Goal: Task Accomplishment & Management: Use online tool/utility

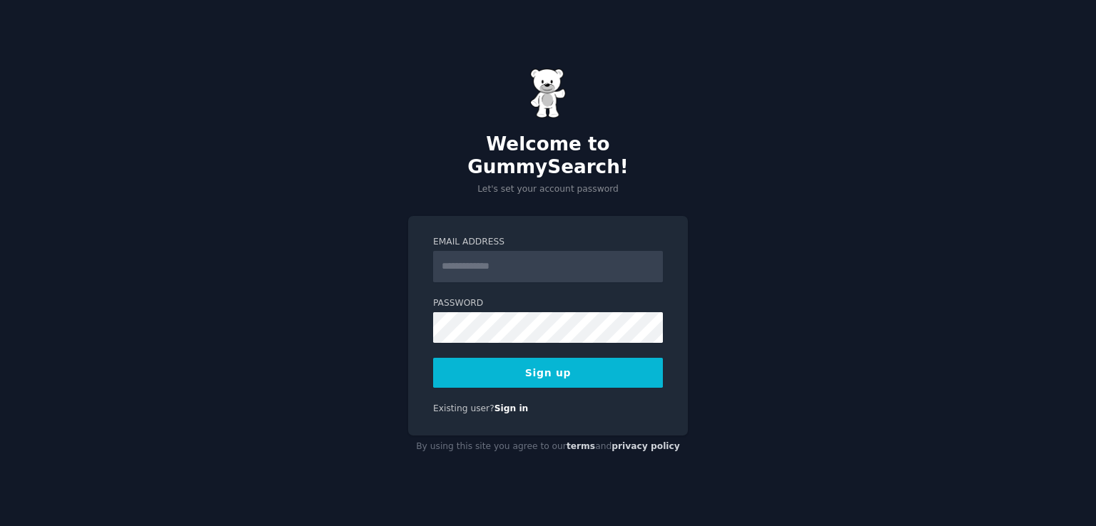
click at [521, 263] on input "Email Address" at bounding box center [548, 266] width 230 height 31
type input "**********"
click at [381, 303] on div "**********" at bounding box center [548, 263] width 1096 height 526
click at [508, 372] on button "Sign up" at bounding box center [548, 373] width 230 height 30
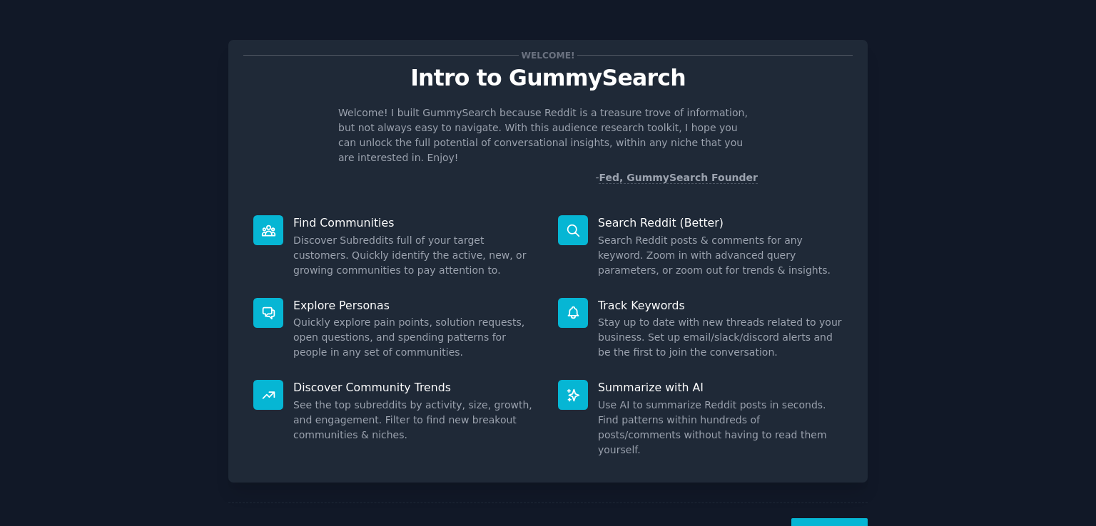
click at [817, 519] on button "Next" at bounding box center [829, 536] width 76 height 35
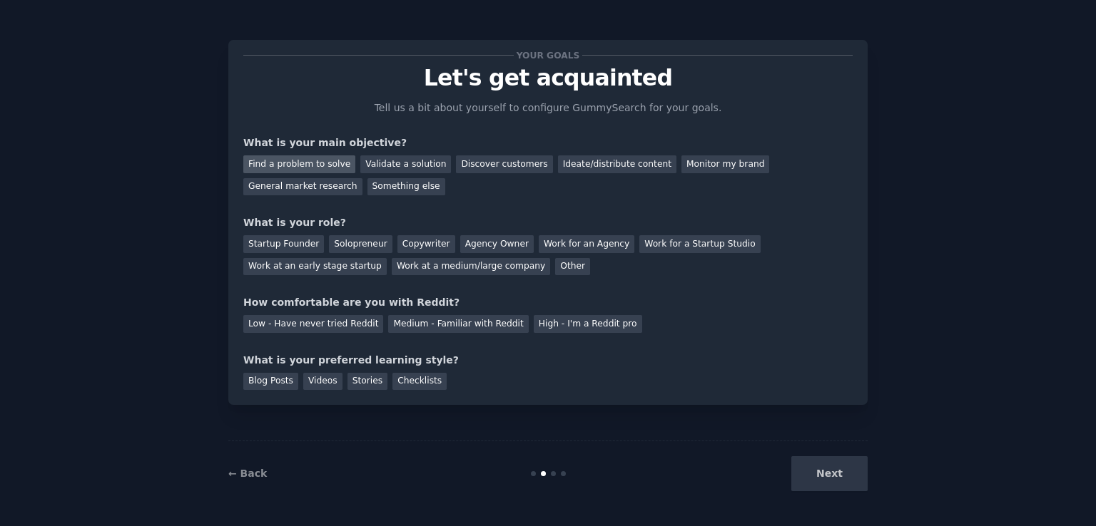
click at [278, 168] on div "Find a problem to solve" at bounding box center [299, 165] width 112 height 18
click at [810, 474] on div "Next" at bounding box center [760, 474] width 213 height 35
click at [289, 244] on div "Startup Founder" at bounding box center [283, 244] width 81 height 18
drag, startPoint x: 396, startPoint y: 384, endPoint x: 404, endPoint y: 384, distance: 8.6
click at [397, 384] on div "Checklists" at bounding box center [419, 382] width 54 height 18
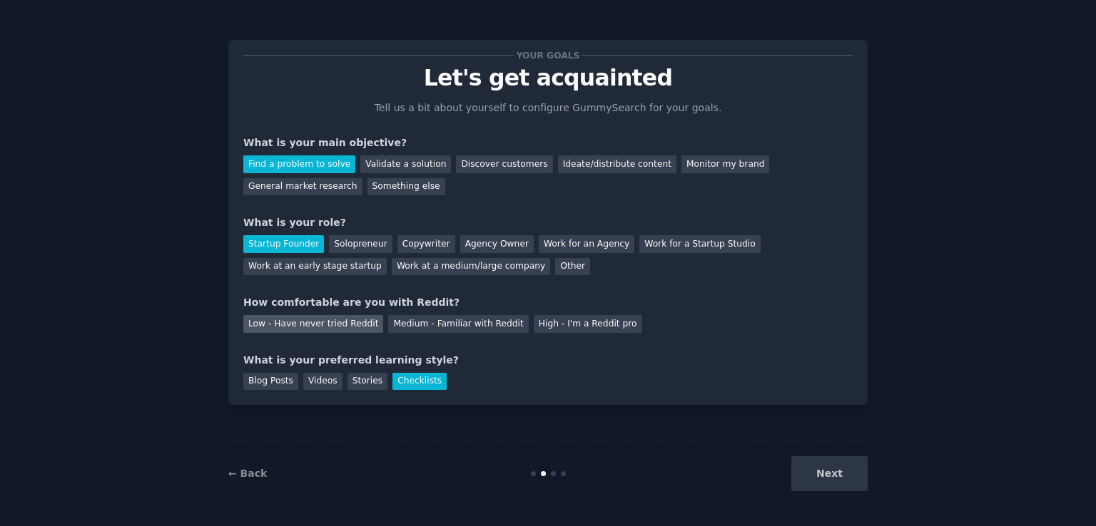
click at [331, 328] on div "Low - Have never tried Reddit" at bounding box center [313, 324] width 140 height 18
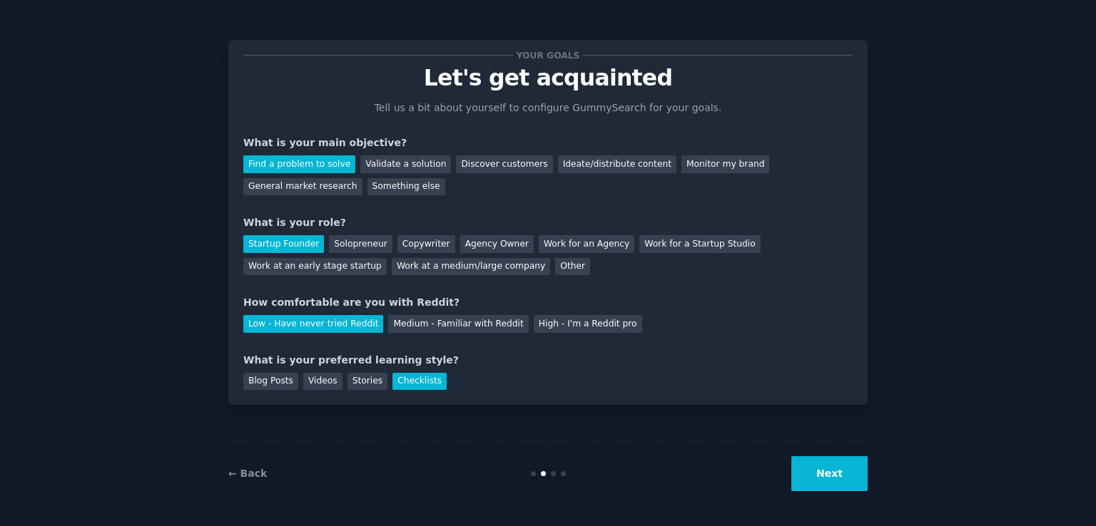
click at [799, 463] on button "Next" at bounding box center [829, 474] width 76 height 35
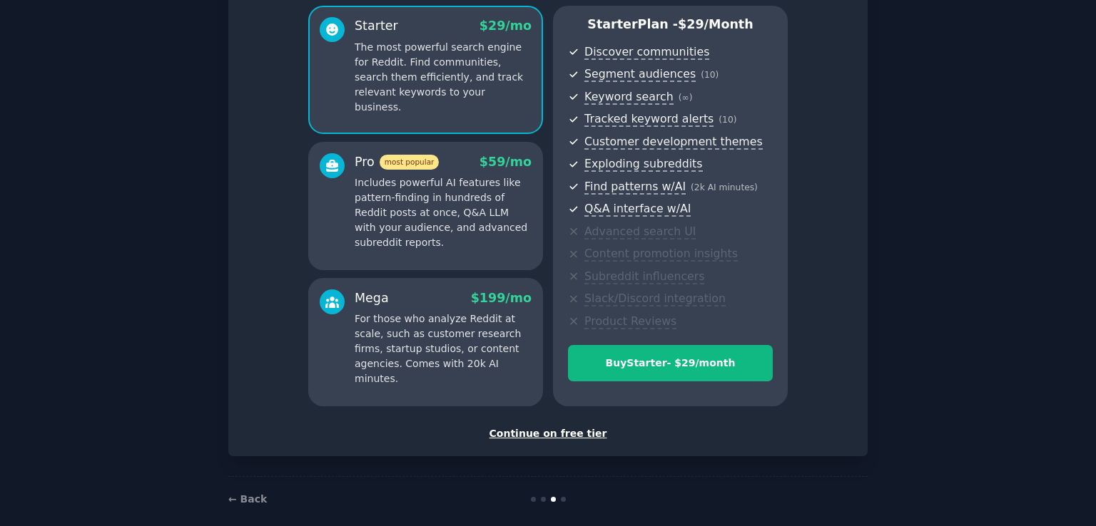
scroll to position [137, 0]
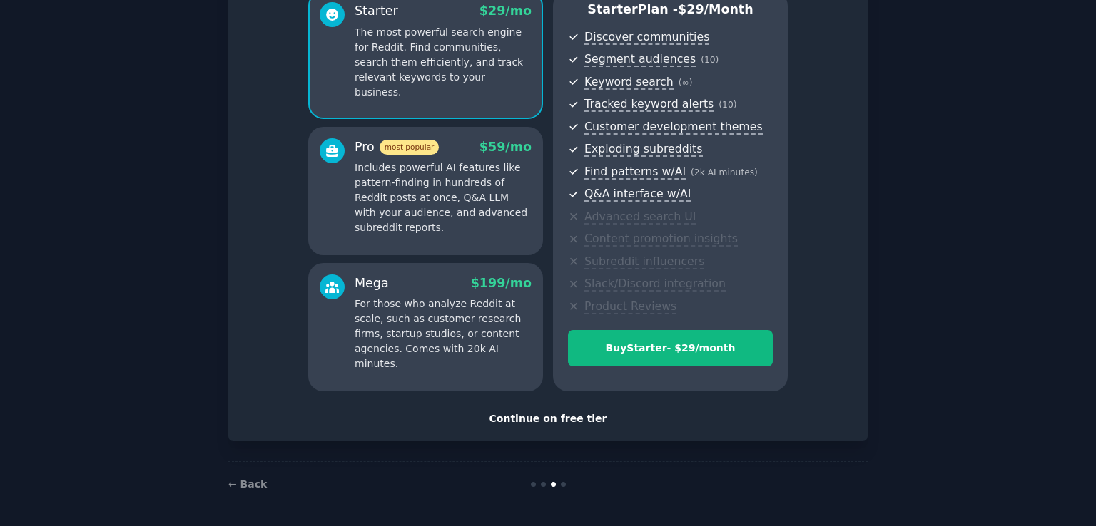
click at [561, 421] on div "Continue on free tier" at bounding box center [547, 419] width 609 height 15
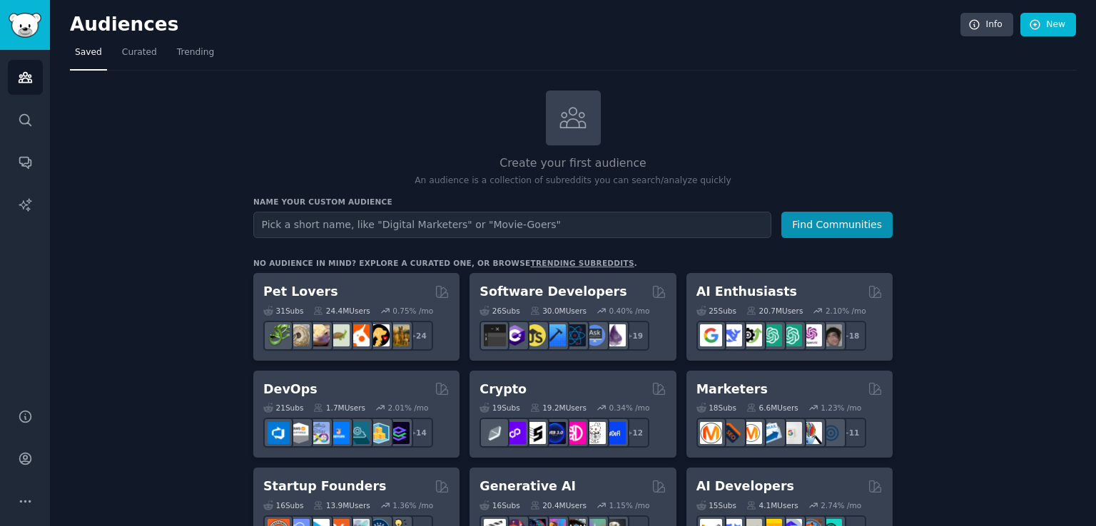
click at [377, 226] on input "text" at bounding box center [512, 225] width 518 height 26
click at [820, 230] on button "Find Communities" at bounding box center [836, 225] width 111 height 26
click at [135, 46] on span "Curated" at bounding box center [139, 52] width 35 height 13
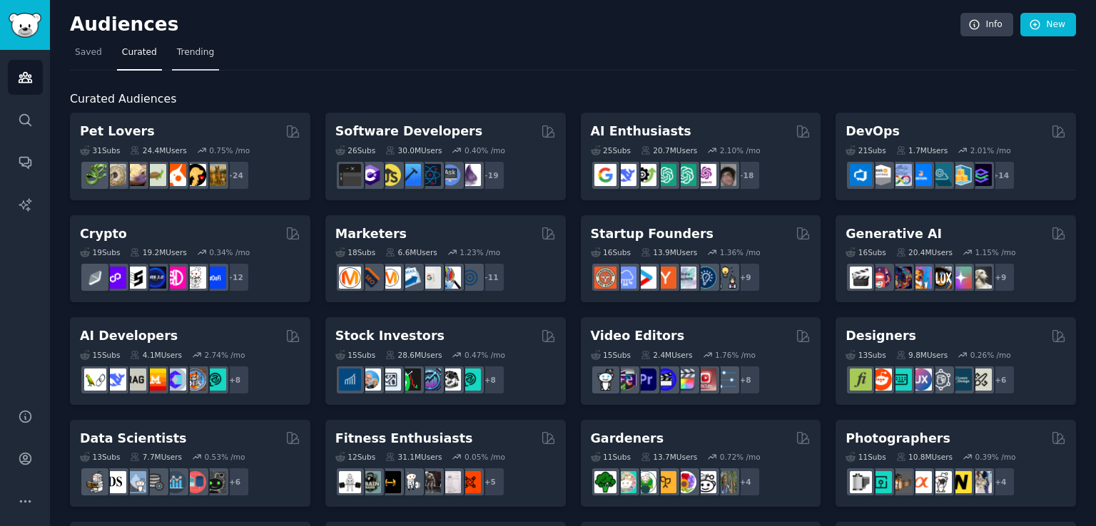
click at [195, 49] on span "Trending" at bounding box center [195, 52] width 37 height 13
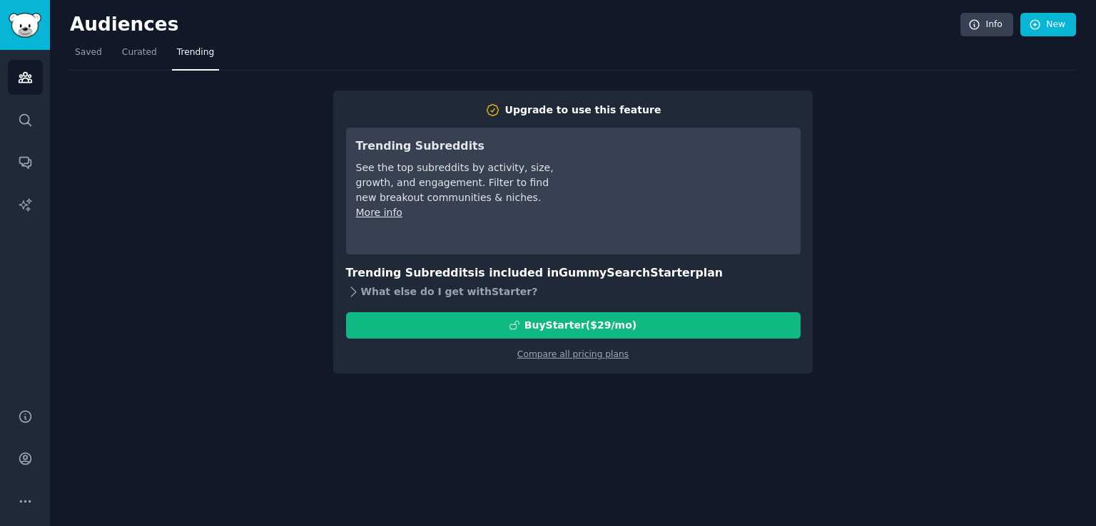
click at [352, 296] on icon at bounding box center [353, 292] width 15 height 15
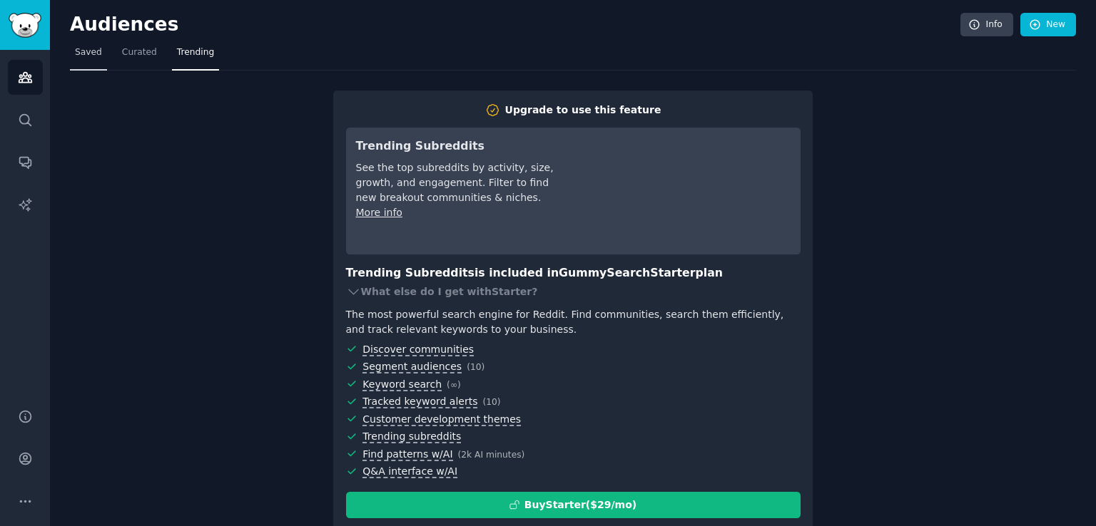
click at [81, 56] on span "Saved" at bounding box center [88, 52] width 27 height 13
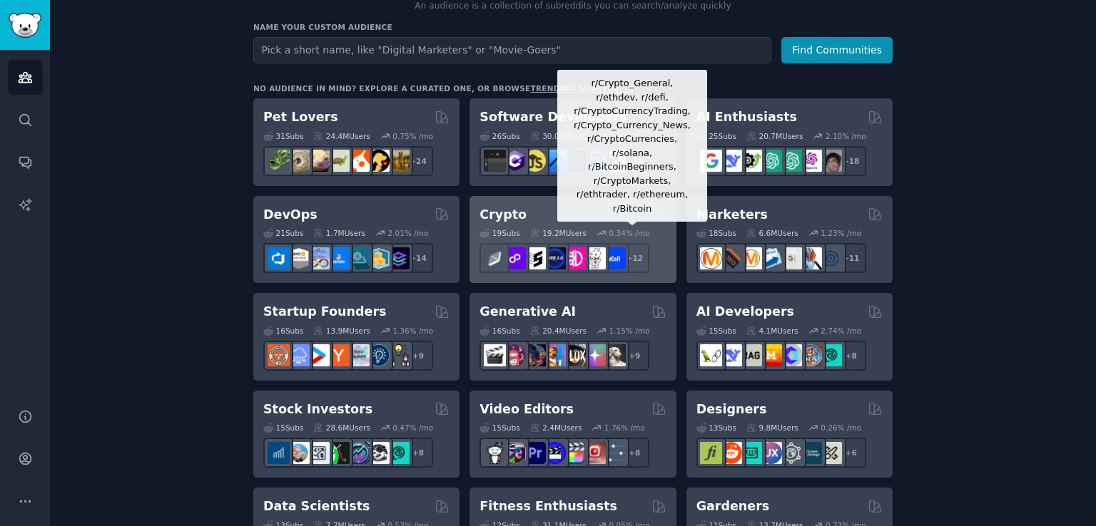
scroll to position [143, 0]
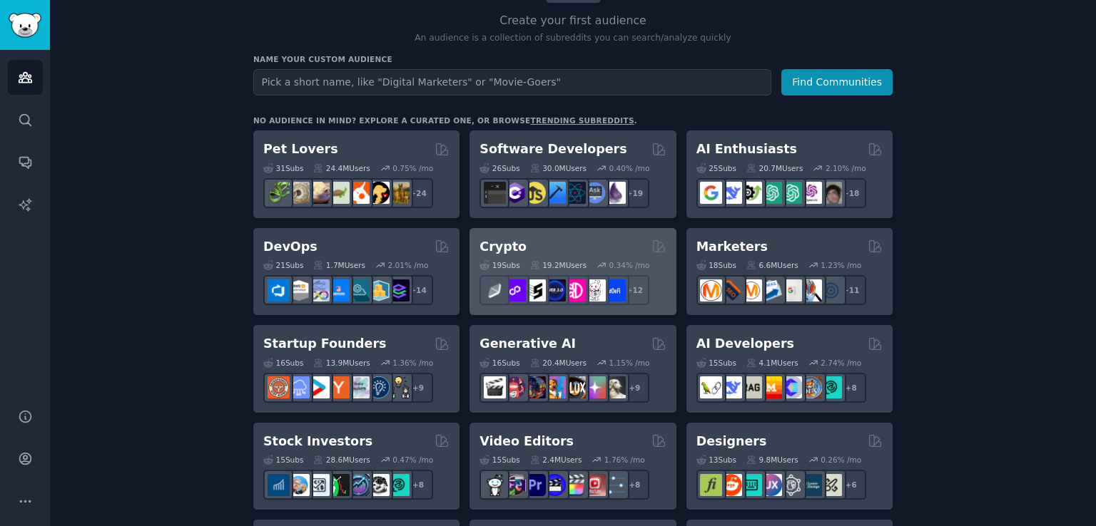
click at [508, 244] on h2 "Crypto" at bounding box center [502, 247] width 47 height 18
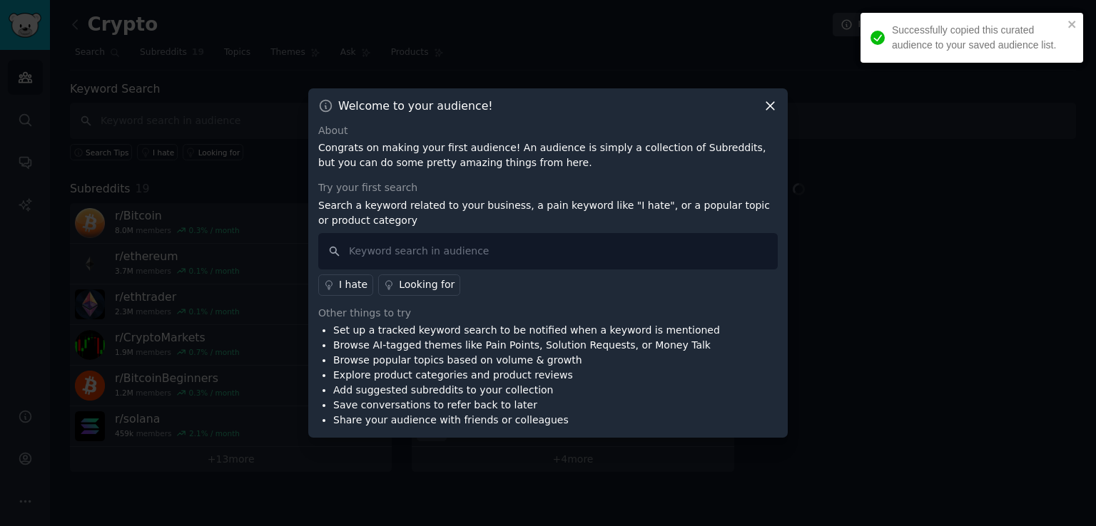
click at [768, 103] on icon at bounding box center [770, 106] width 8 height 8
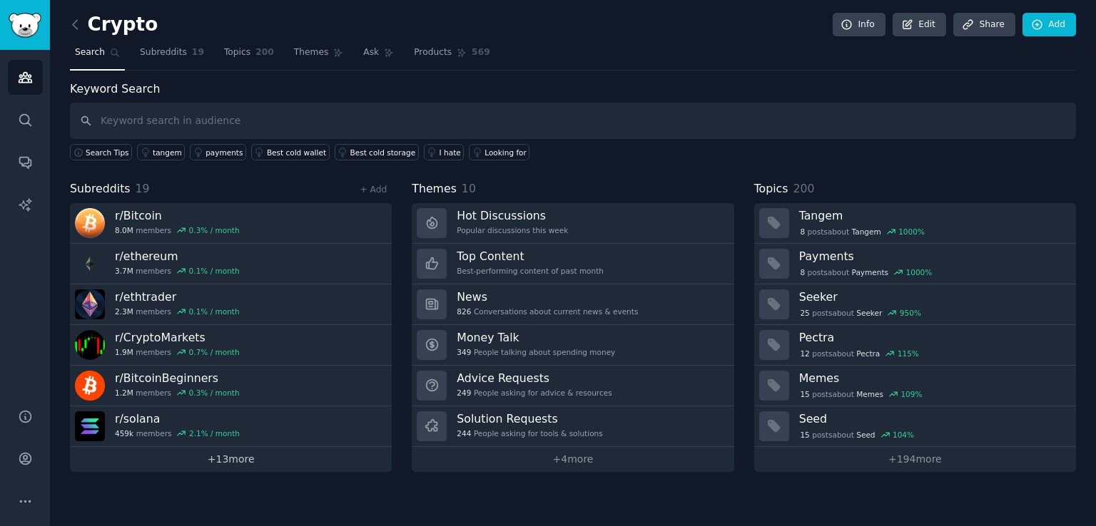
click at [287, 457] on link "+ 13 more" at bounding box center [231, 459] width 322 height 25
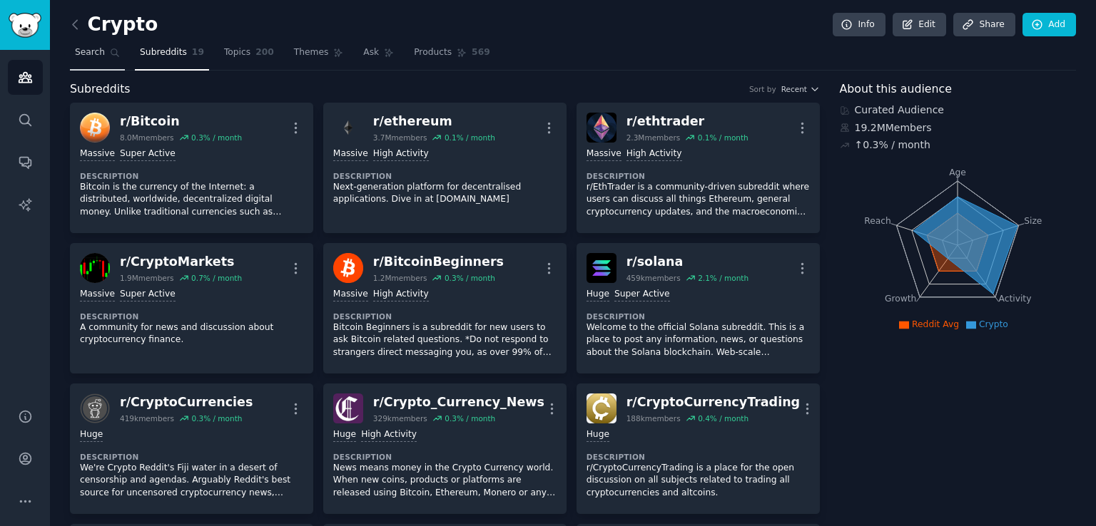
click at [100, 56] on span "Search" at bounding box center [90, 52] width 30 height 13
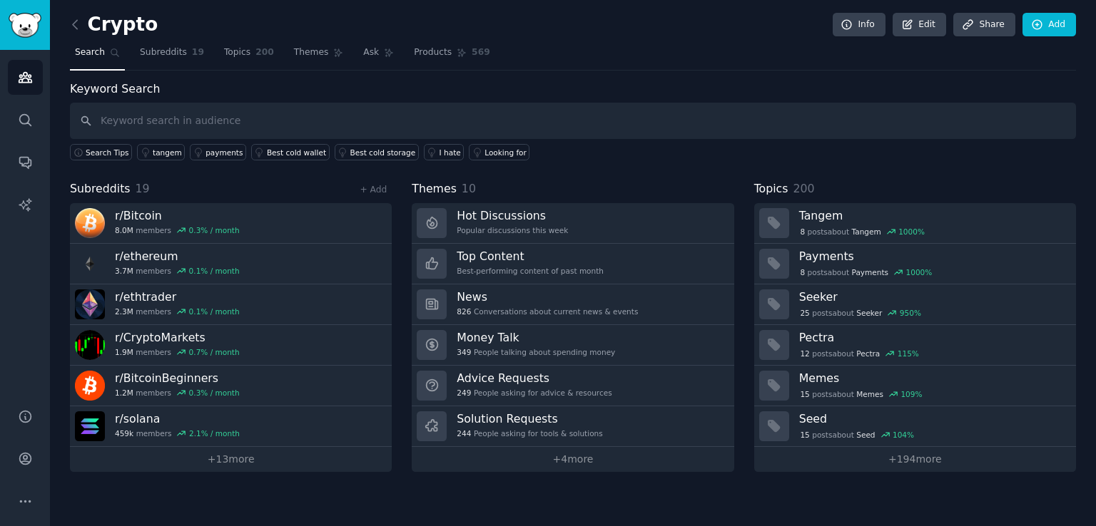
click at [243, 119] on input "text" at bounding box center [573, 121] width 1006 height 36
type input "3d logo"
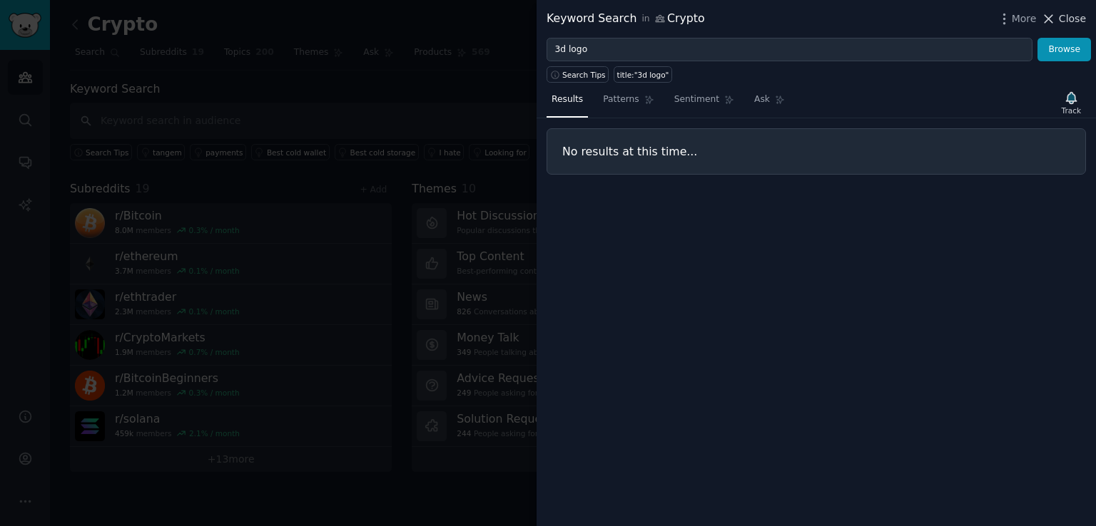
click at [1063, 20] on span "Close" at bounding box center [1072, 18] width 27 height 15
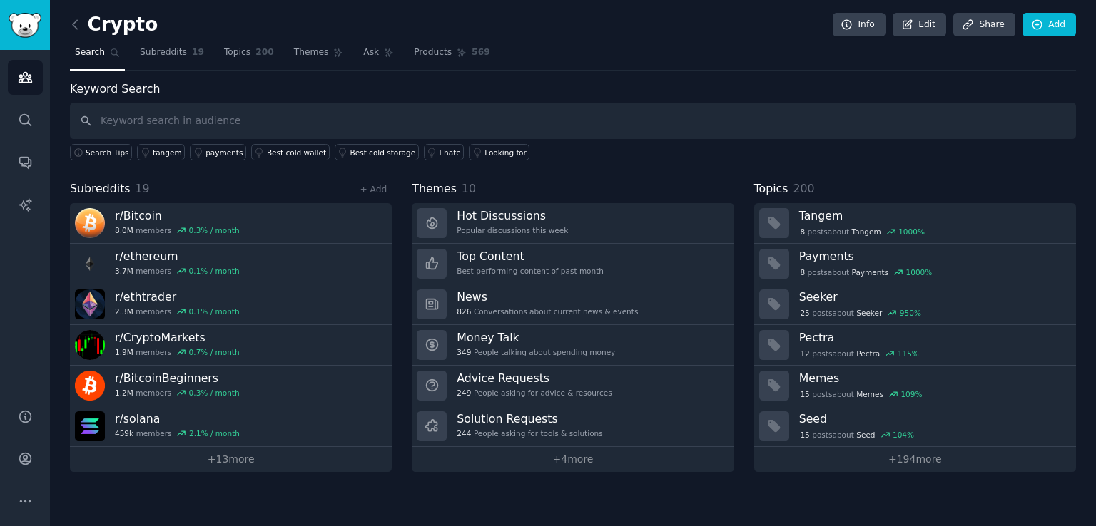
click at [91, 54] on span "Search" at bounding box center [90, 52] width 30 height 13
click at [148, 52] on span "Subreddits" at bounding box center [163, 52] width 47 height 13
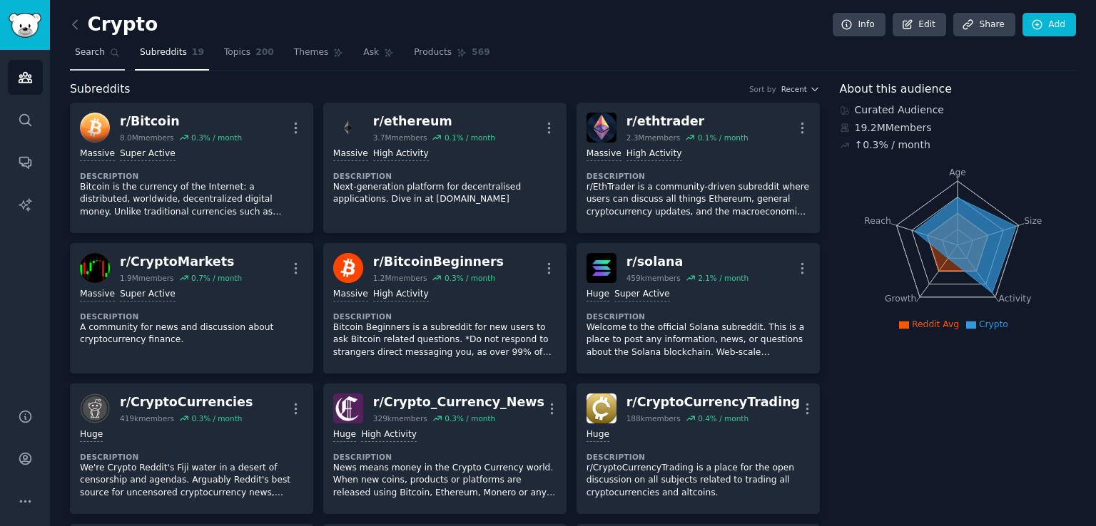
click at [110, 52] on icon at bounding box center [115, 53] width 10 height 10
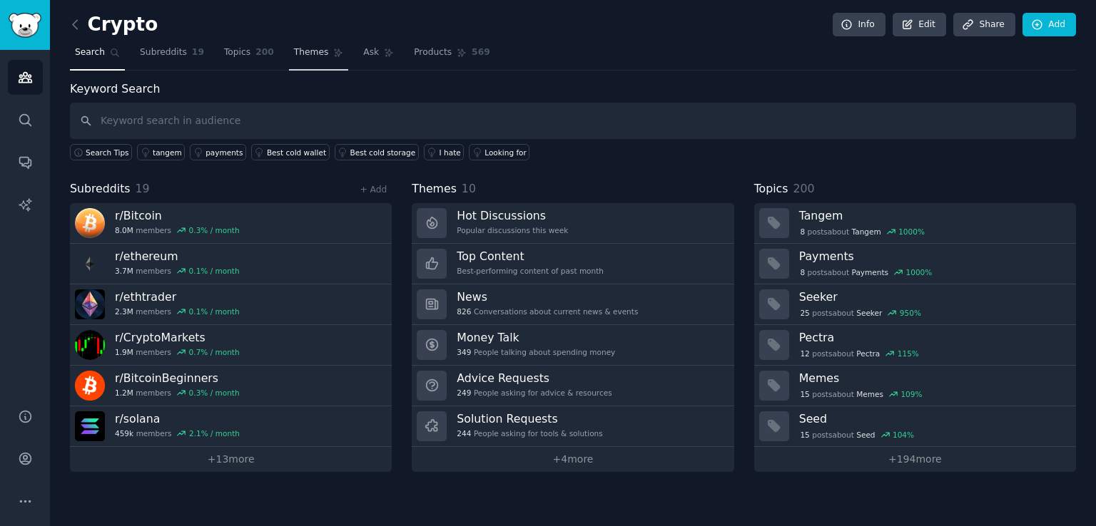
click at [312, 49] on link "Themes" at bounding box center [319, 55] width 60 height 29
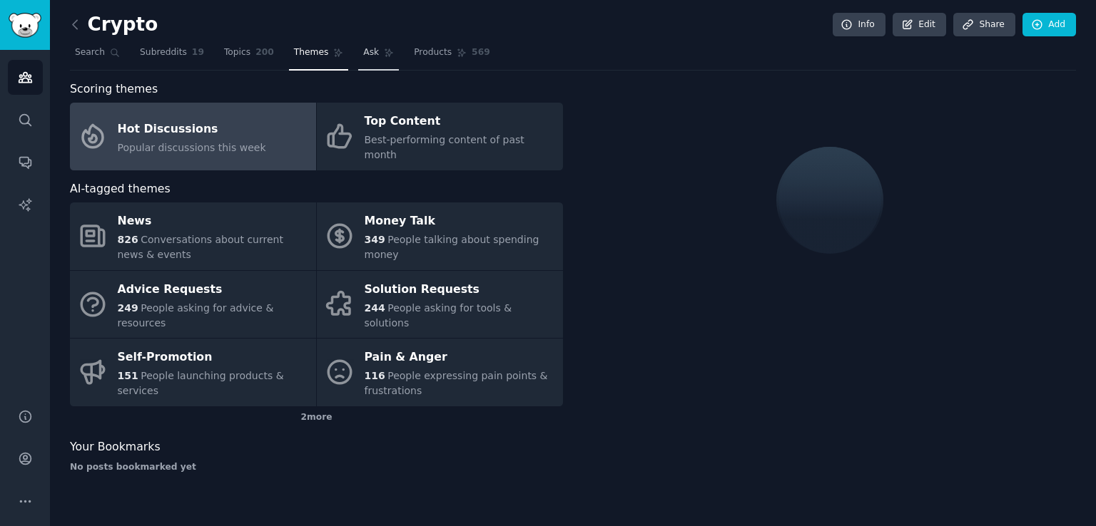
click at [365, 58] on link "Ask" at bounding box center [378, 55] width 41 height 29
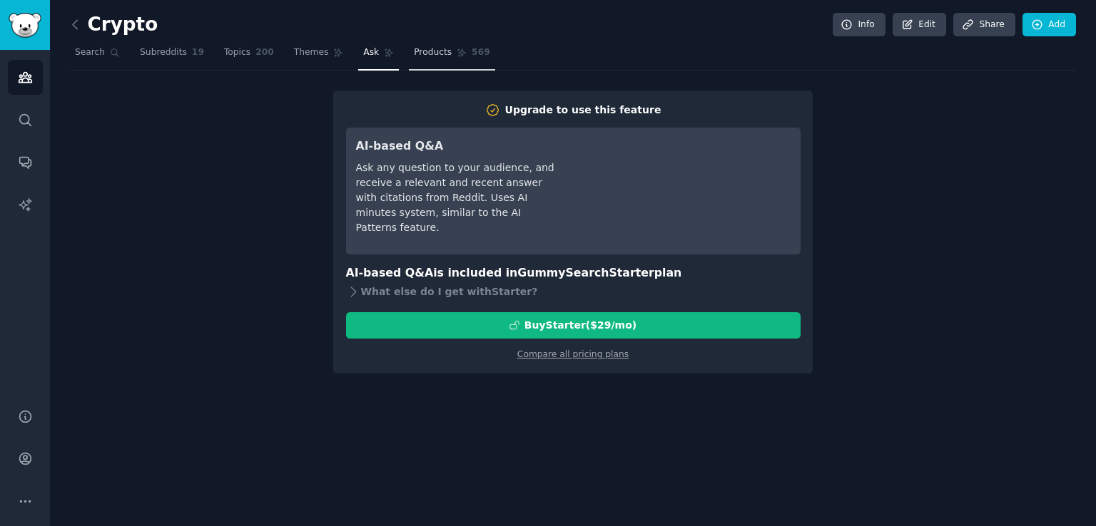
click at [414, 51] on span "Products" at bounding box center [433, 52] width 38 height 13
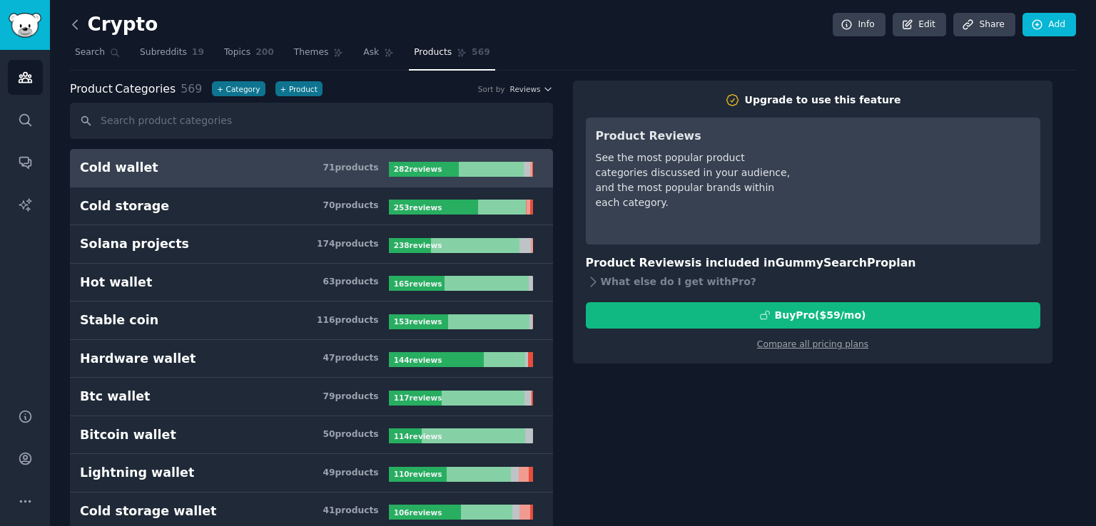
click at [72, 26] on icon at bounding box center [75, 24] width 15 height 15
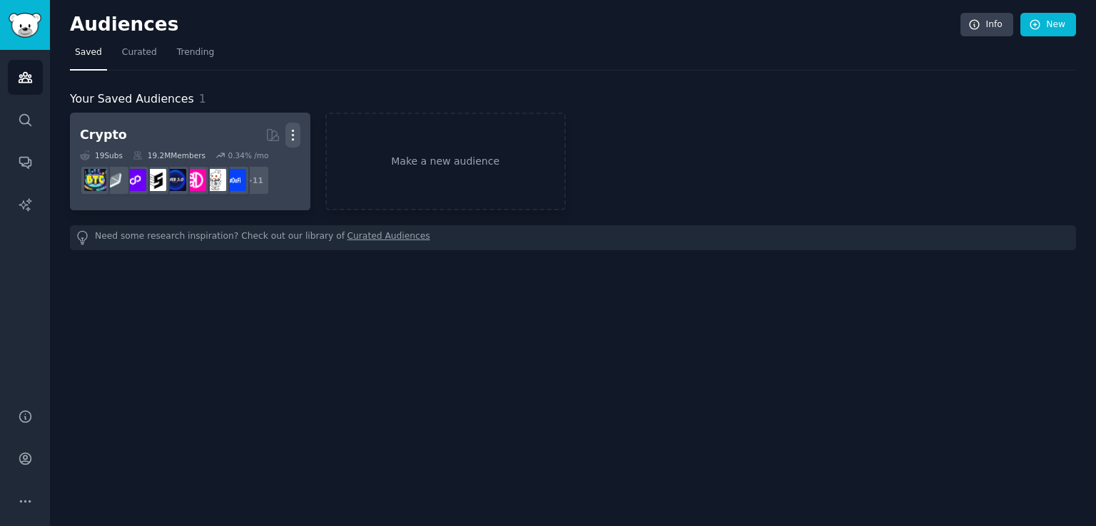
click at [294, 134] on icon "button" at bounding box center [292, 135] width 15 height 15
click at [252, 163] on p "Delete" at bounding box center [254, 165] width 33 height 15
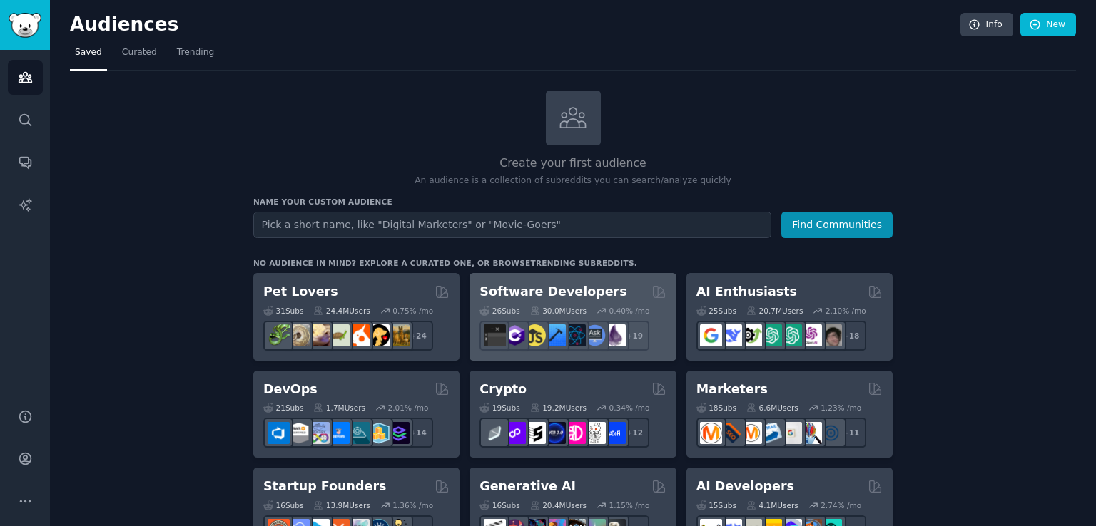
click at [576, 285] on h2 "Software Developers" at bounding box center [552, 292] width 147 height 18
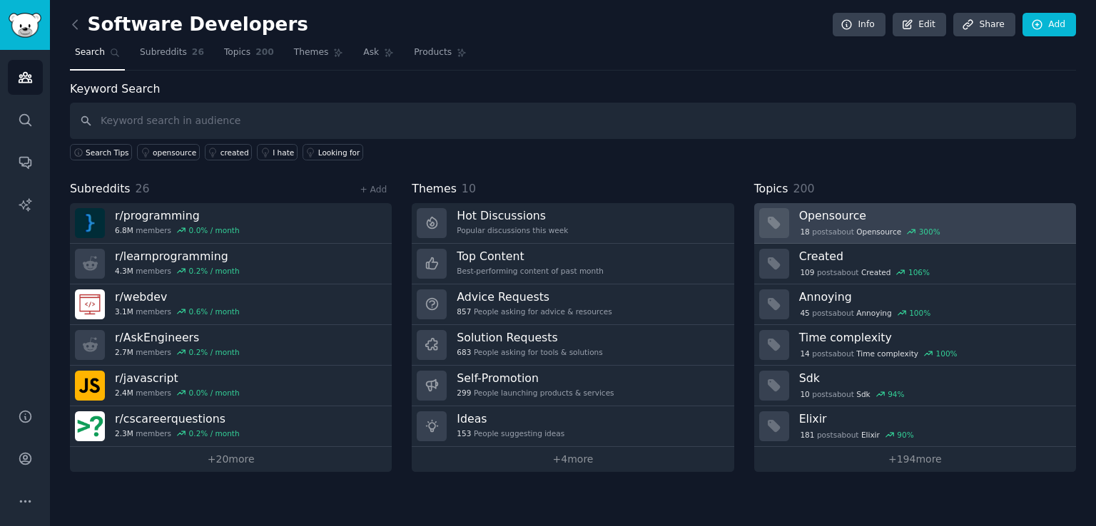
click at [833, 215] on h3 "Opensource" at bounding box center [932, 215] width 267 height 15
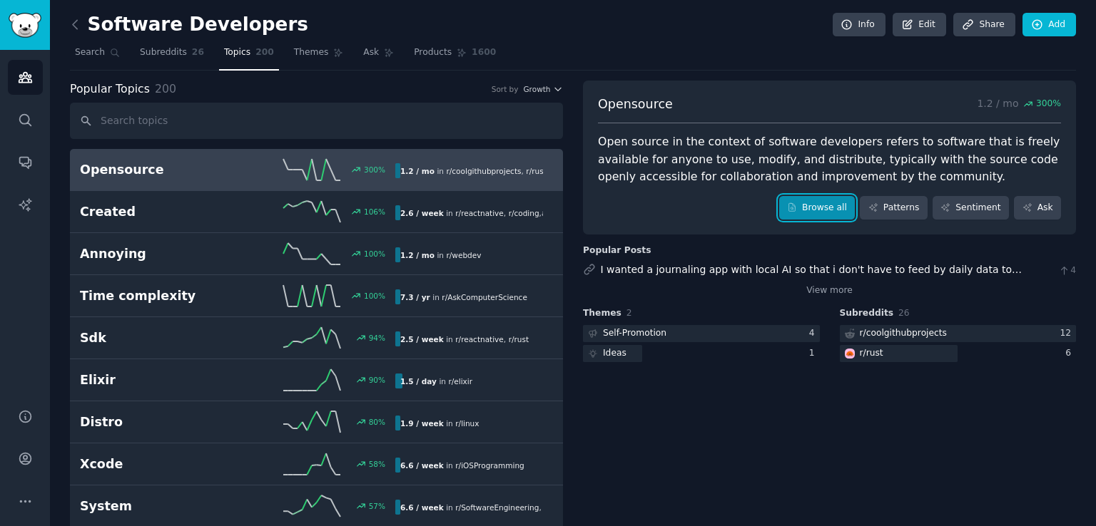
click at [835, 207] on link "Browse all" at bounding box center [817, 208] width 76 height 24
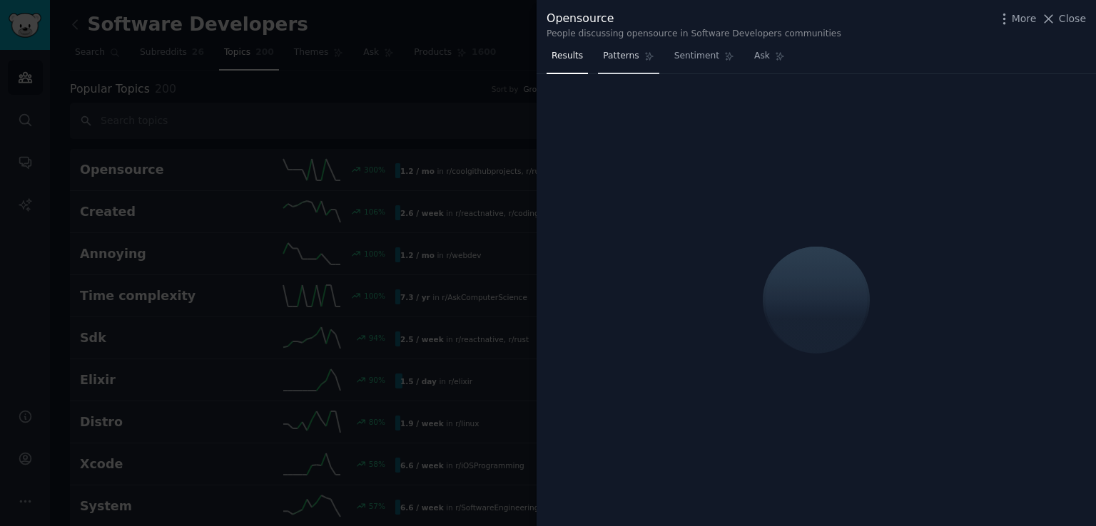
click at [621, 58] on span "Patterns" at bounding box center [621, 56] width 36 height 13
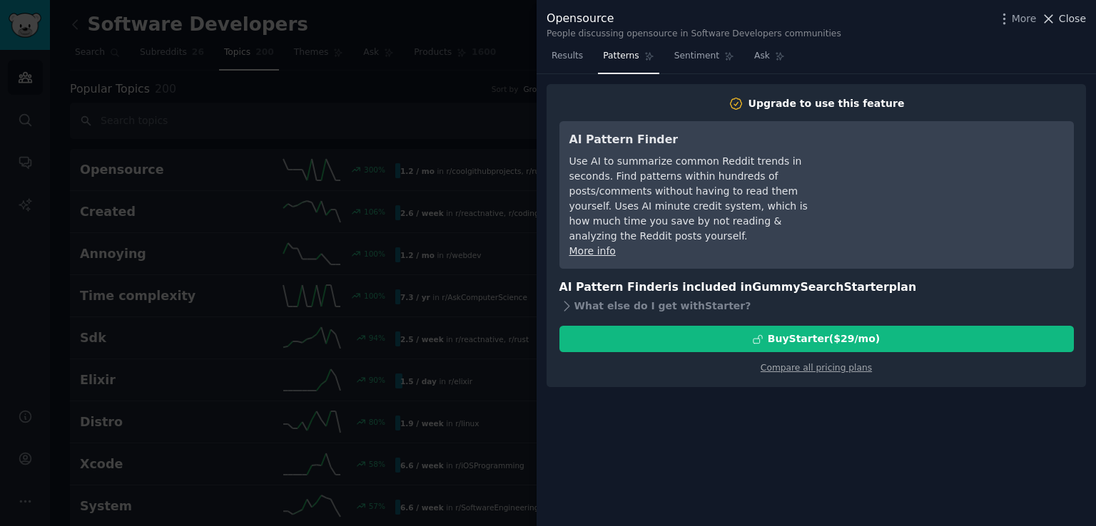
click at [1065, 18] on span "Close" at bounding box center [1072, 18] width 27 height 15
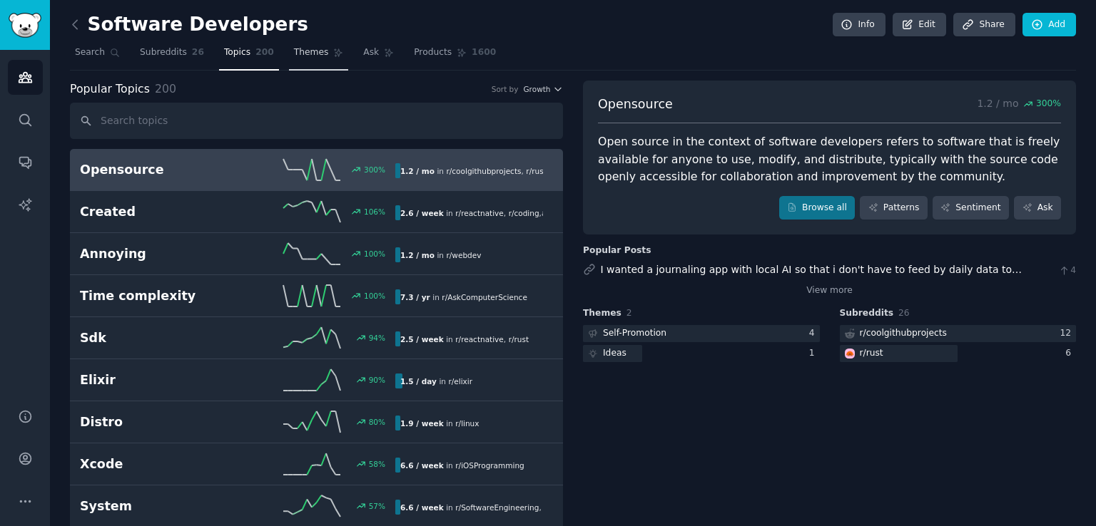
click at [313, 58] on link "Themes" at bounding box center [319, 55] width 60 height 29
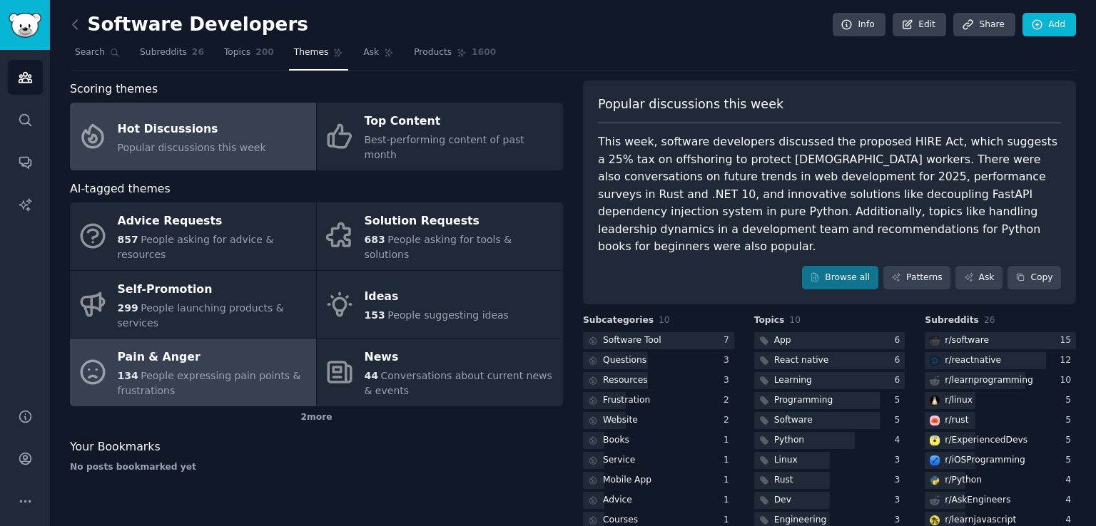
click at [205, 370] on span "People expressing pain points & frustrations" at bounding box center [209, 383] width 183 height 26
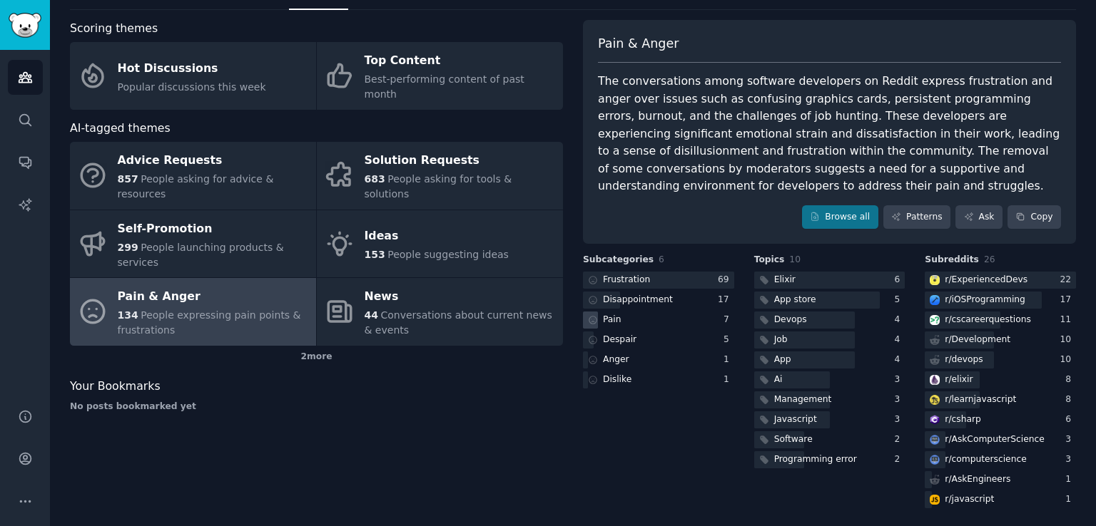
scroll to position [64, 0]
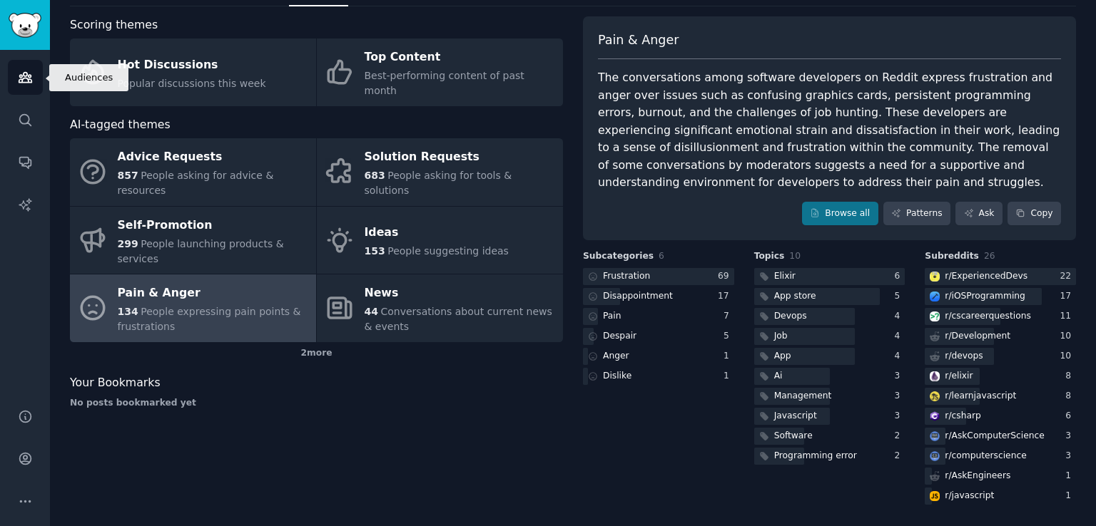
click at [19, 88] on link "Audiences" at bounding box center [25, 77] width 35 height 35
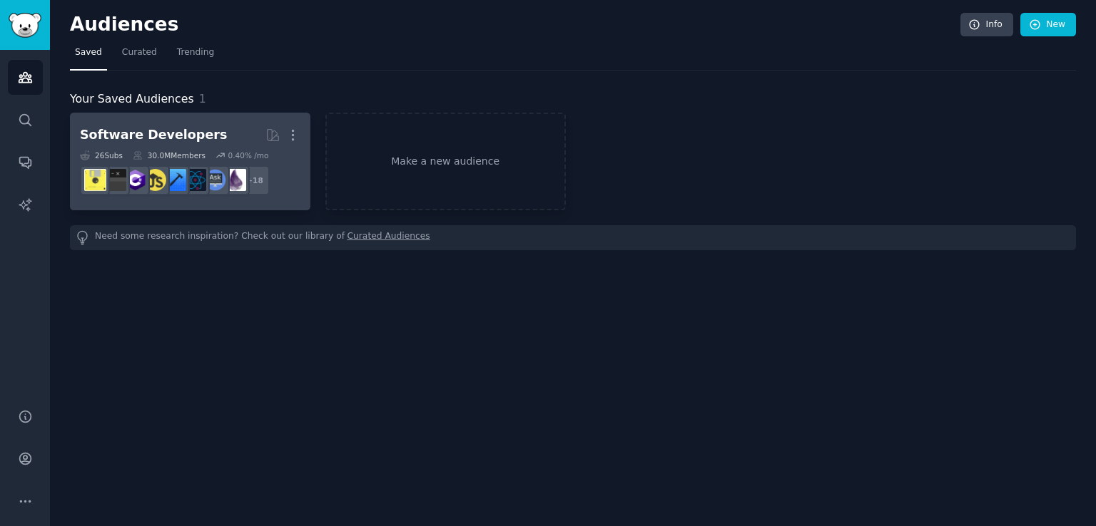
click at [300, 132] on icon "button" at bounding box center [292, 135] width 15 height 15
click at [245, 163] on p "Delete" at bounding box center [254, 165] width 33 height 15
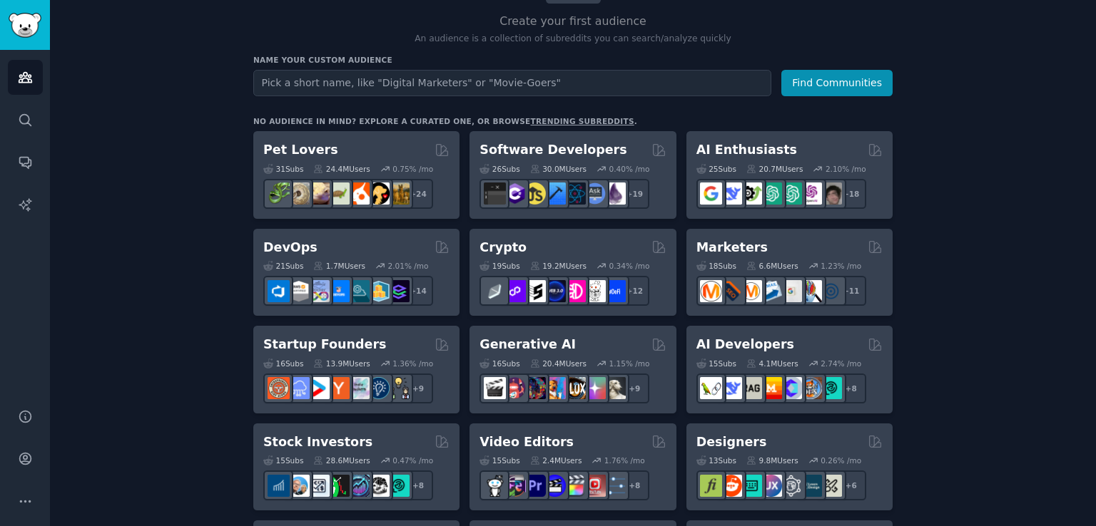
scroll to position [143, 0]
drag, startPoint x: 743, startPoint y: 144, endPoint x: 986, endPoint y: 126, distance: 243.2
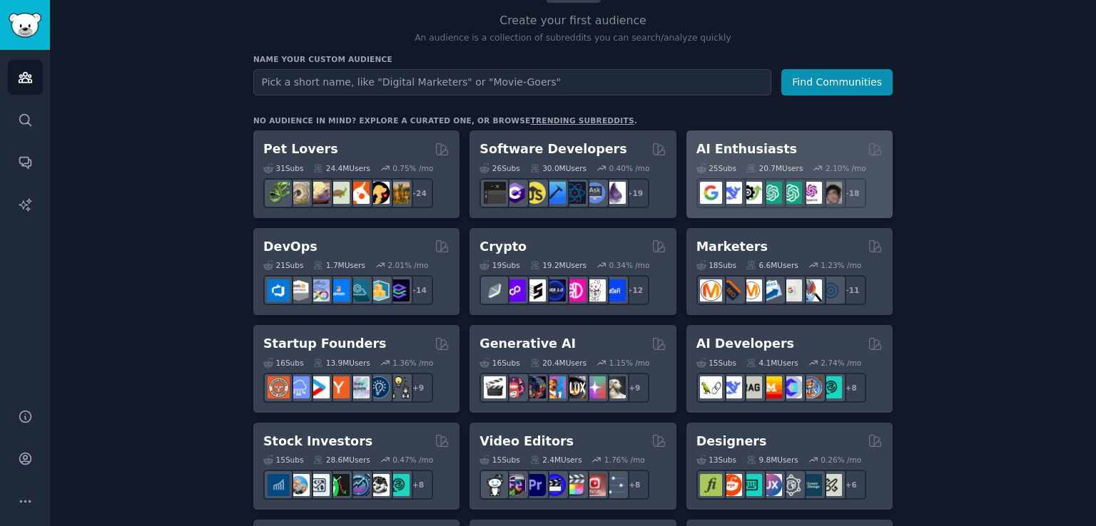
click at [770, 151] on h2 "AI Enthusiasts" at bounding box center [746, 150] width 101 height 18
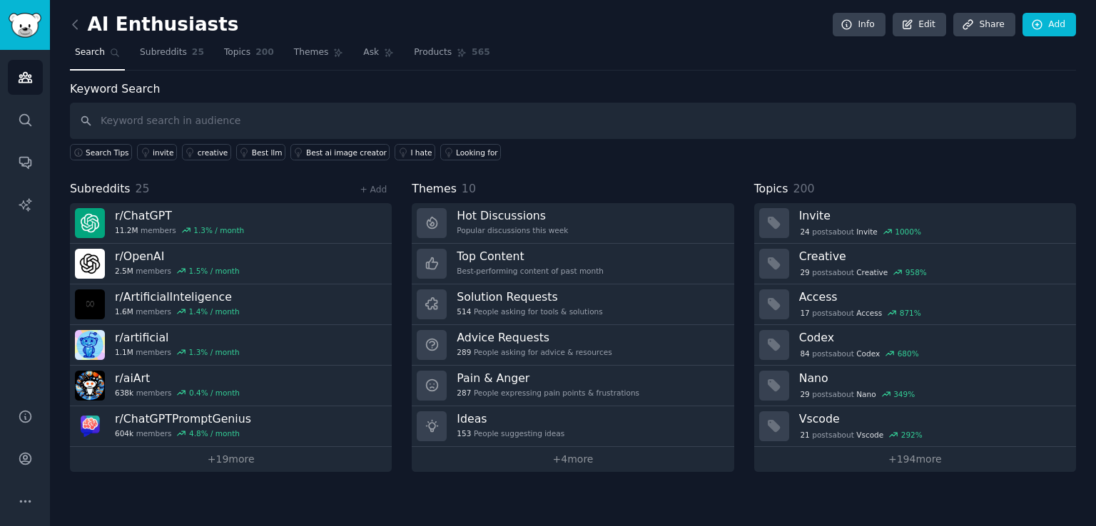
click at [290, 178] on div "Keyword Search Search Tips invite creative Best llm Best ai image creator I hat…" at bounding box center [573, 277] width 1006 height 392
click at [616, 83] on div "Keyword Search Search Tips invite creative Best llm Best ai image creator I hat…" at bounding box center [573, 121] width 1006 height 81
click at [707, 88] on div "Keyword Search Search Tips invite creative Best llm Best ai image creator I hat…" at bounding box center [573, 121] width 1006 height 81
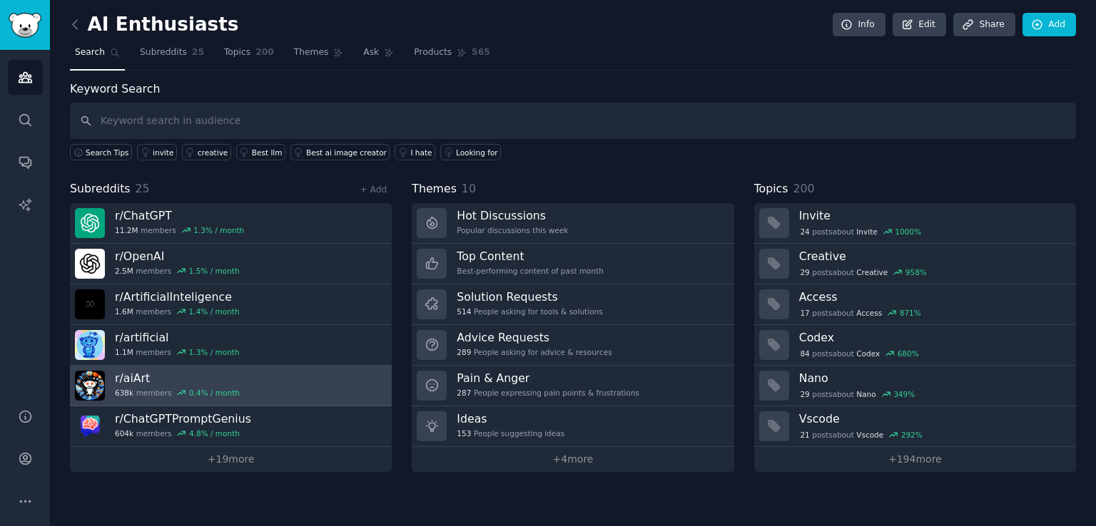
click at [165, 377] on h3 "r/ aiArt" at bounding box center [177, 378] width 125 height 15
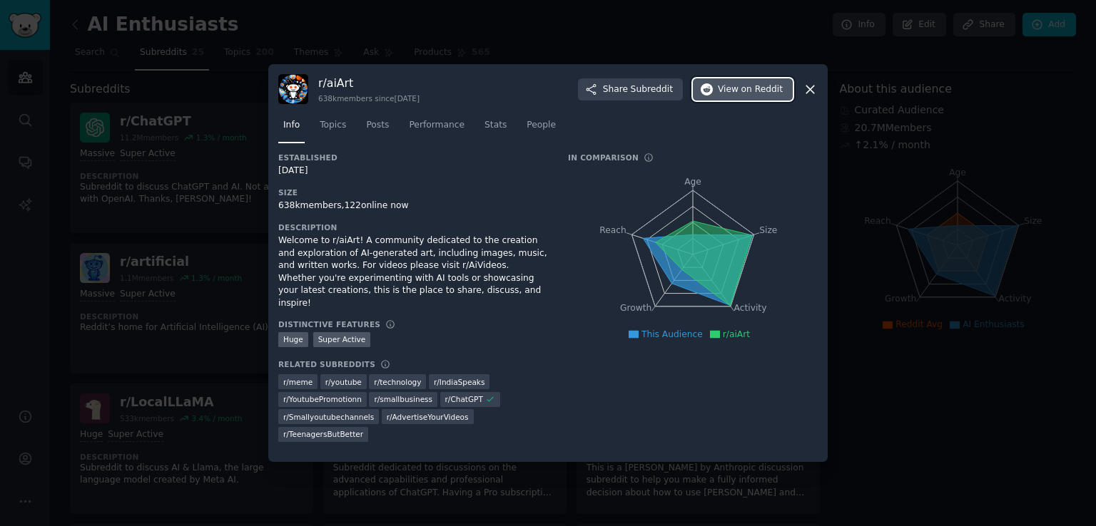
click at [738, 96] on span "View on Reddit" at bounding box center [750, 89] width 65 height 13
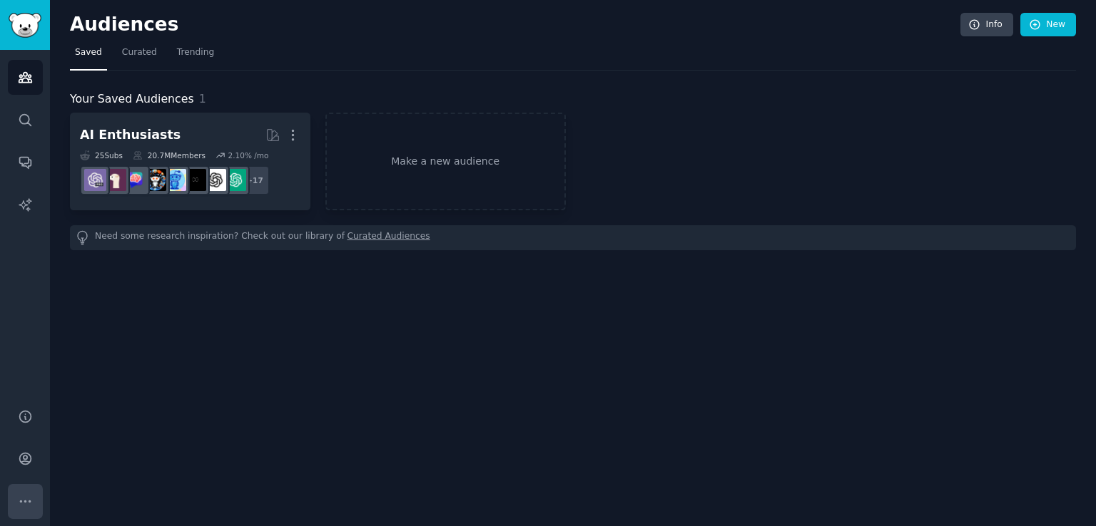
click at [29, 497] on icon "Sidebar" at bounding box center [25, 501] width 15 height 15
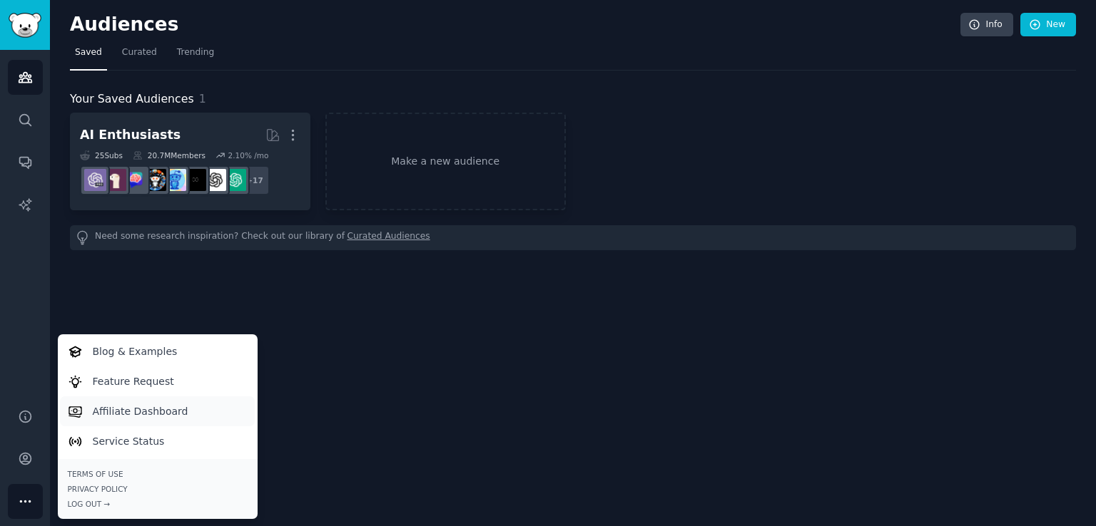
click at [131, 413] on p "Affiliate Dashboard" at bounding box center [141, 411] width 96 height 15
